Goal: Check status: Check status

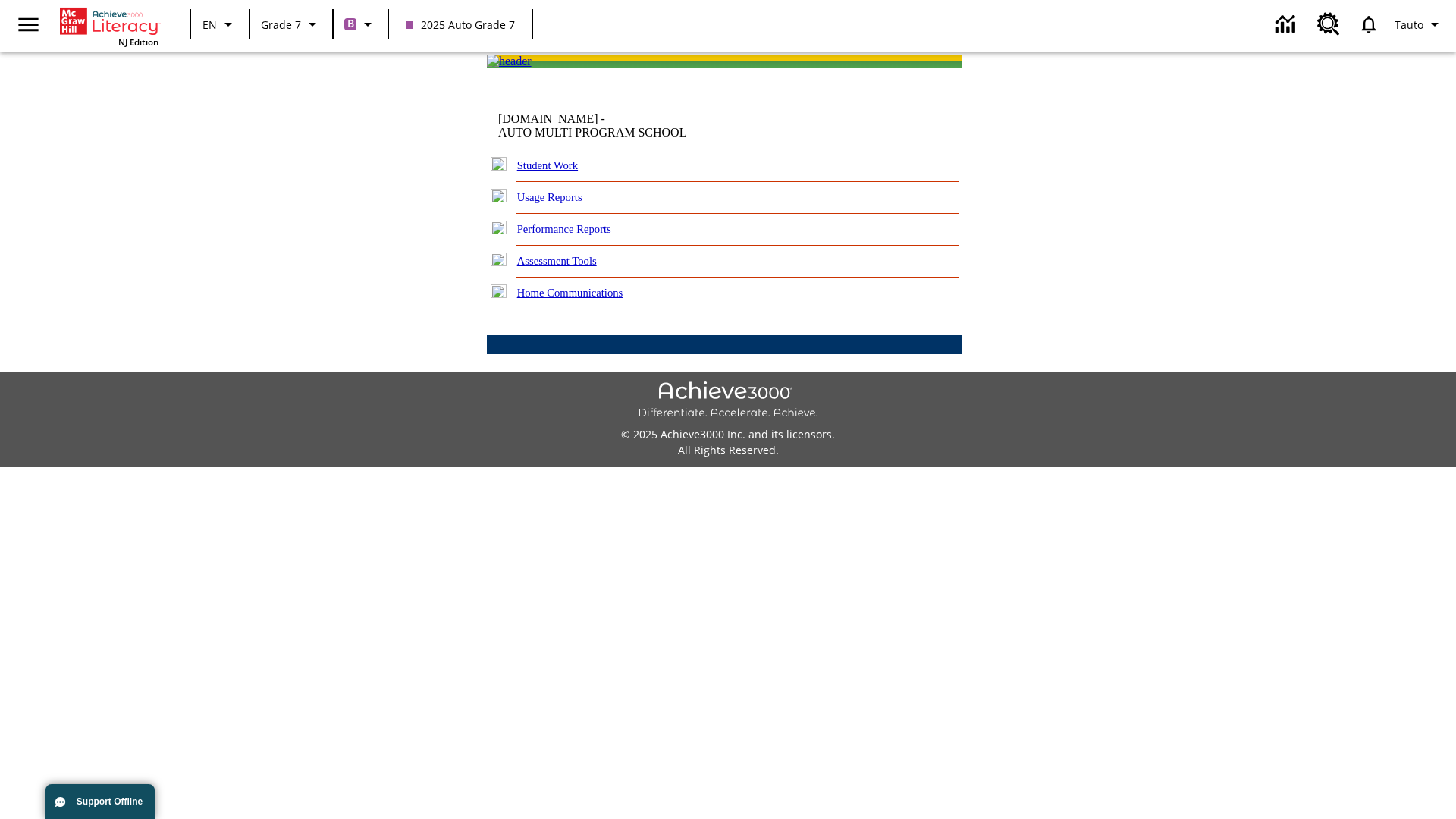
click at [558, 171] on link "Student Work" at bounding box center [547, 165] width 60 height 12
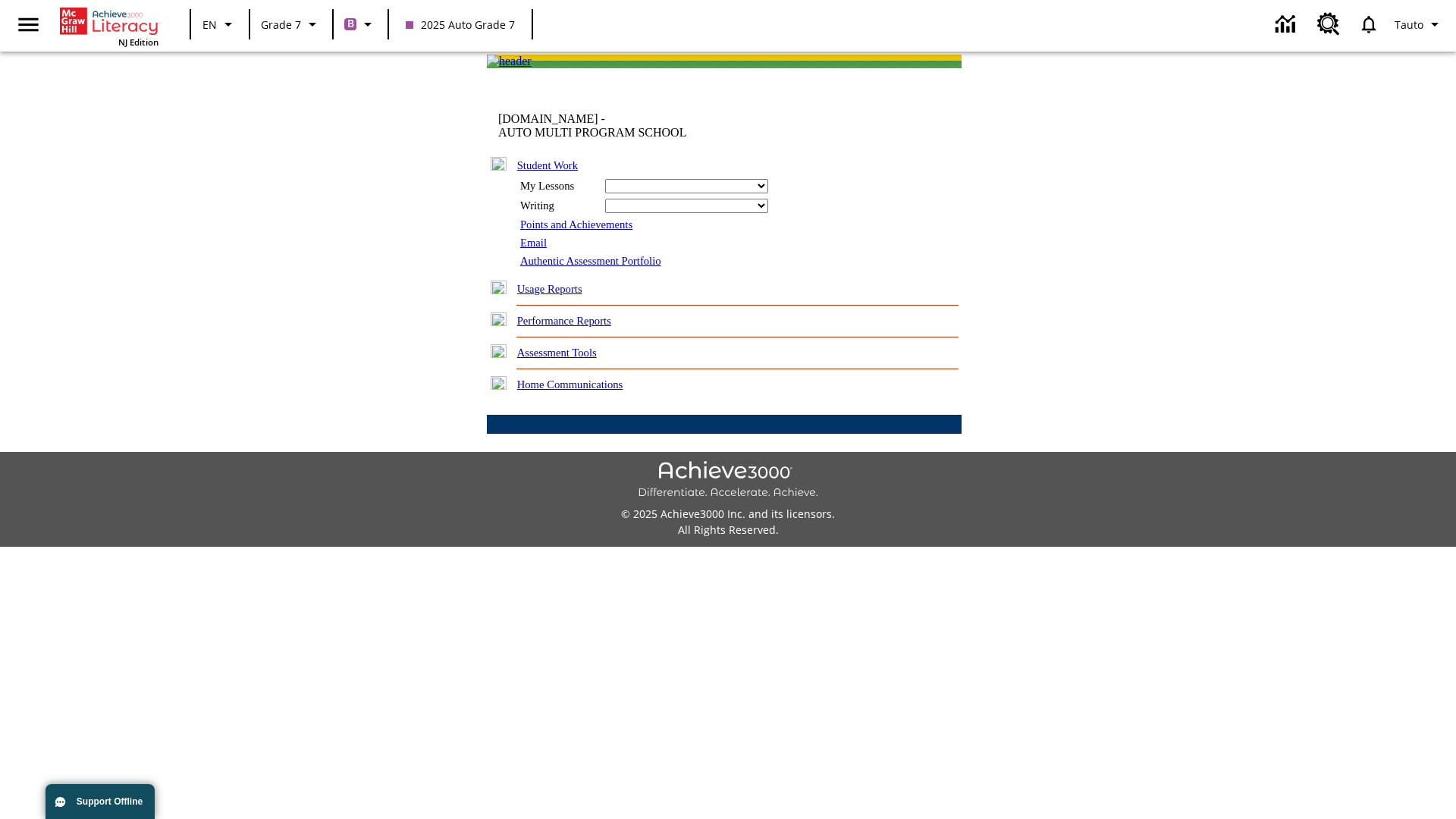
select select "/options/reports/?report_id=24&atype=7&section=2"
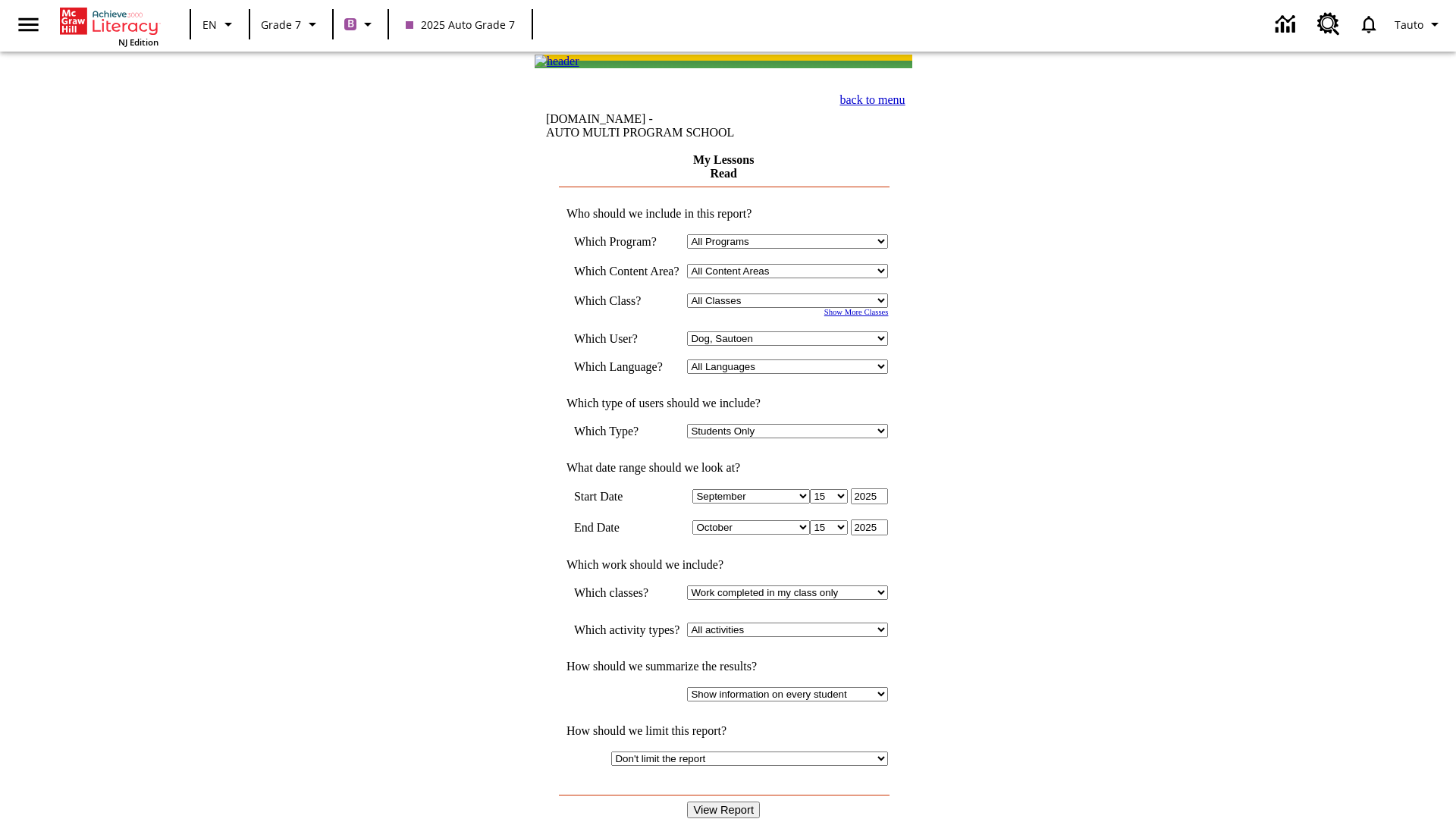
select select "21437138"
select select "4"
type input "2024"
click at [725, 801] on input "View Report" at bounding box center [723, 809] width 73 height 17
